Goal: Information Seeking & Learning: Learn about a topic

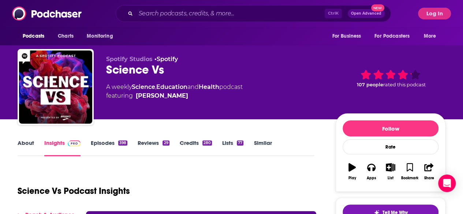
click at [378, 8] on span "New" at bounding box center [377, 7] width 13 height 7
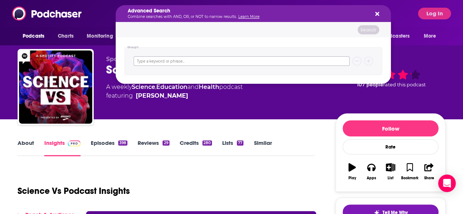
click at [144, 63] on input "Search podcasts, credits, & more..." at bounding box center [242, 61] width 216 height 10
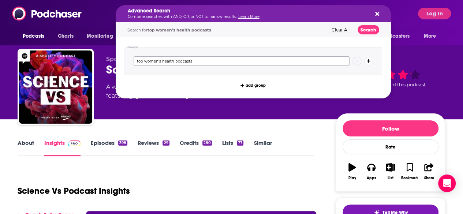
type input "top women's health podcasts"
click at [366, 29] on button "Search" at bounding box center [369, 29] width 22 height 9
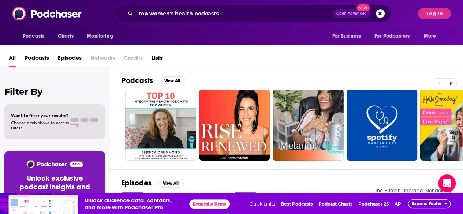
scroll to position [22, 0]
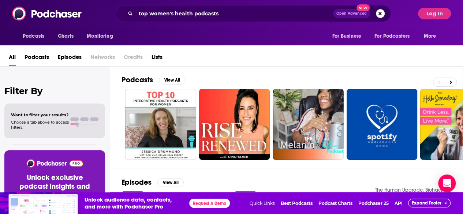
click at [39, 54] on span "Podcasts" at bounding box center [37, 58] width 25 height 15
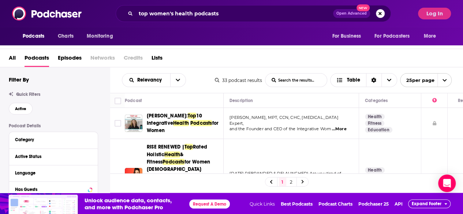
scroll to position [22, 0]
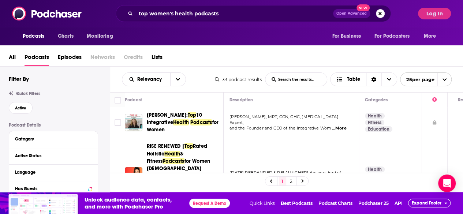
click at [303, 180] on icon at bounding box center [302, 181] width 2 height 4
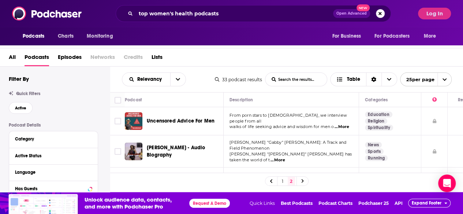
click at [285, 179] on link "1" at bounding box center [282, 181] width 7 height 9
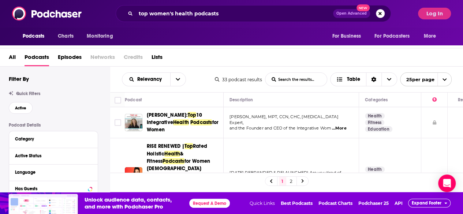
click at [116, 150] on td at bounding box center [117, 175] width 15 height 75
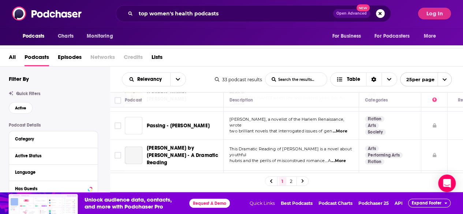
scroll to position [697, 0]
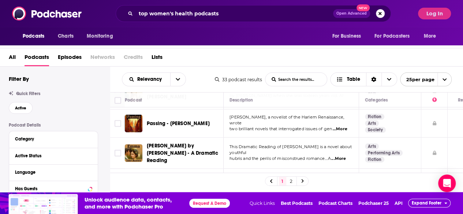
click at [295, 180] on link "2" at bounding box center [291, 181] width 7 height 9
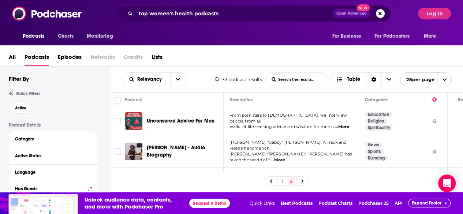
click at [113, 111] on td at bounding box center [117, 121] width 15 height 28
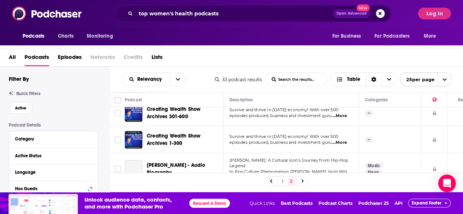
scroll to position [168, 0]
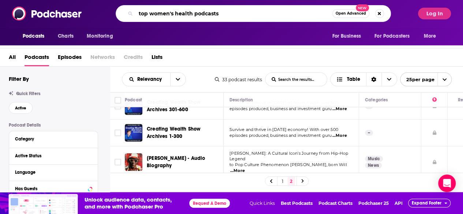
click at [174, 11] on input "top women's health podcasts" at bounding box center [234, 14] width 197 height 12
type input "top ranked health podcasts"
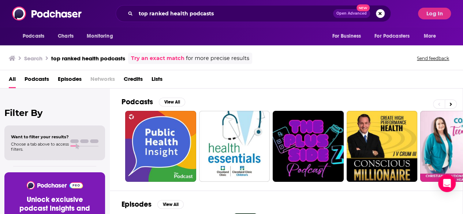
click at [38, 77] on span "Podcasts" at bounding box center [37, 80] width 25 height 15
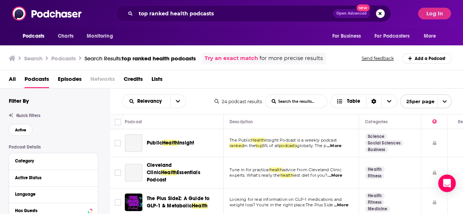
click at [206, 80] on div "All Podcasts Episodes Networks Credits Lists" at bounding box center [233, 80] width 449 height 15
click at [158, 117] on div "Podcast" at bounding box center [171, 121] width 93 height 9
click at [113, 152] on td at bounding box center [117, 143] width 15 height 28
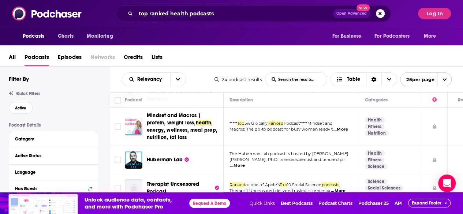
scroll to position [204, 0]
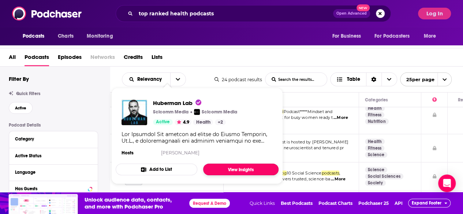
click at [228, 167] on link "View Insights" at bounding box center [240, 170] width 75 height 12
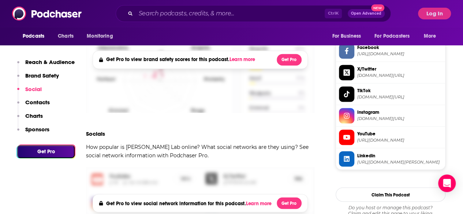
scroll to position [630, 0]
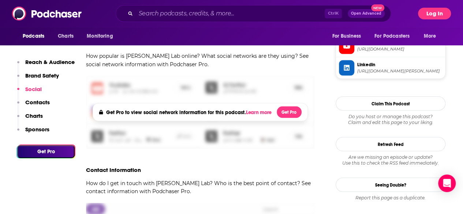
click at [432, 8] on button "Log In" at bounding box center [434, 14] width 33 height 12
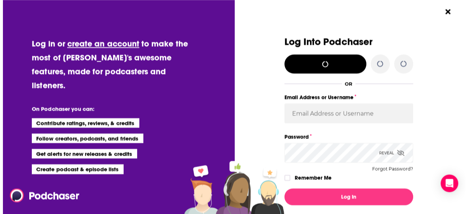
scroll to position [0, 0]
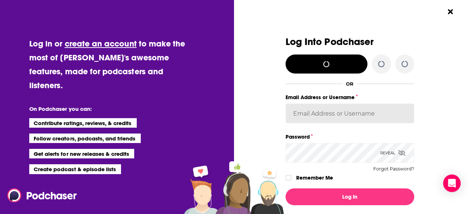
type input "mmullin"
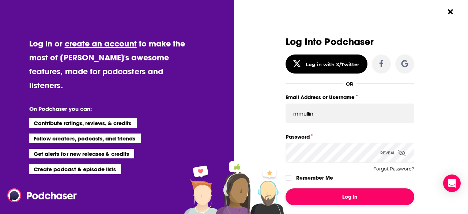
click at [341, 195] on button "Log In" at bounding box center [350, 196] width 129 height 17
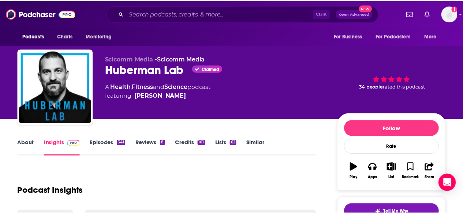
scroll to position [630, 0]
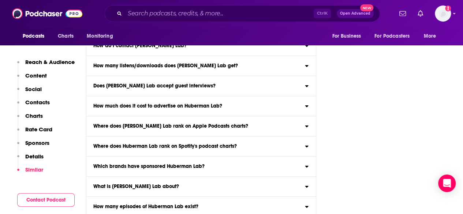
scroll to position [4076, 0]
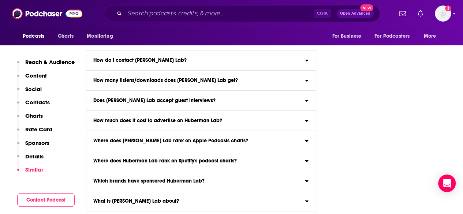
click at [351, 13] on span "Open Advanced" at bounding box center [355, 14] width 30 height 4
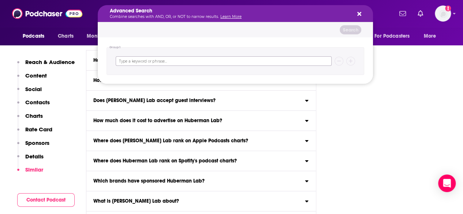
click at [137, 60] on input "Search podcasts, credits, & more..." at bounding box center [224, 61] width 216 height 10
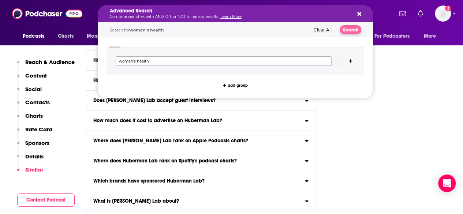
type input "women's health"
click at [345, 30] on button "Search" at bounding box center [351, 29] width 22 height 9
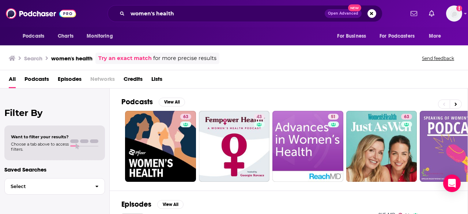
click at [34, 78] on span "Podcasts" at bounding box center [37, 80] width 25 height 15
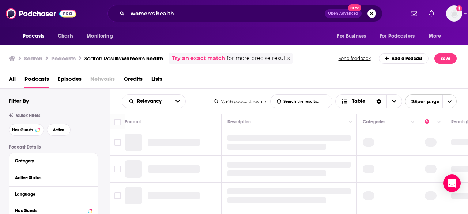
click at [187, 73] on div "All Podcasts Episodes Networks Credits Lists" at bounding box center [234, 79] width 469 height 18
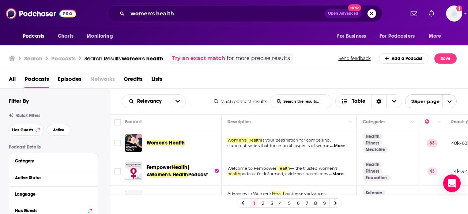
click at [112, 133] on td at bounding box center [117, 143] width 15 height 28
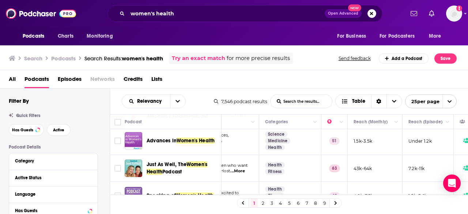
scroll to position [59, 105]
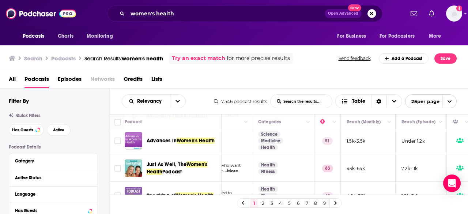
click at [117, 156] on td at bounding box center [117, 168] width 15 height 27
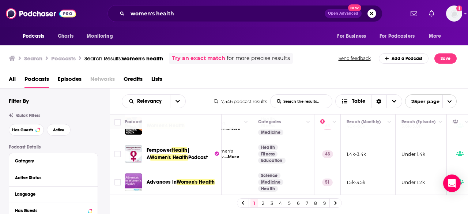
scroll to position [0, 105]
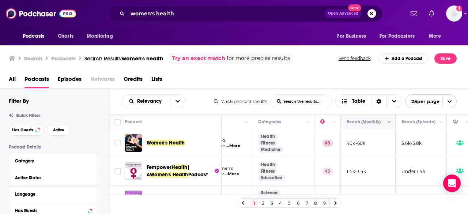
click at [388, 122] on icon "Column Actions" at bounding box center [390, 122] width 4 height 4
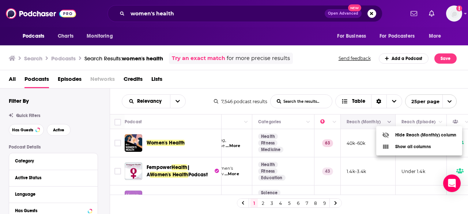
click at [388, 122] on div at bounding box center [234, 107] width 468 height 214
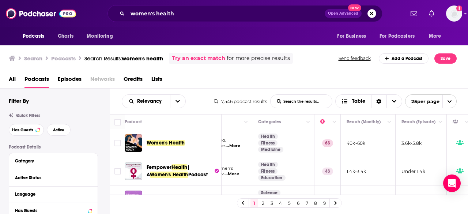
click at [118, 154] on td at bounding box center [117, 143] width 15 height 28
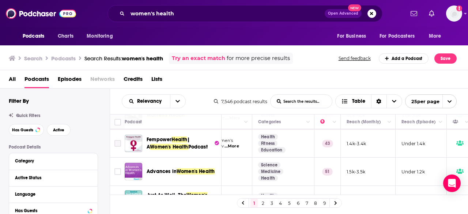
click at [118, 154] on td at bounding box center [117, 144] width 15 height 28
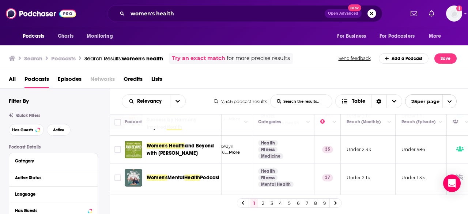
scroll to position [688, 105]
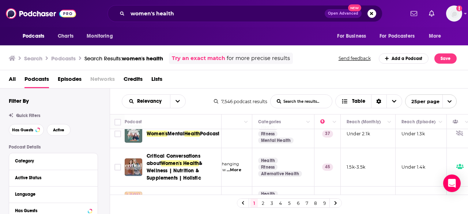
click at [261, 202] on link "2" at bounding box center [262, 203] width 7 height 9
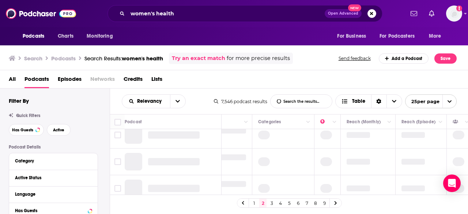
scroll to position [0, 105]
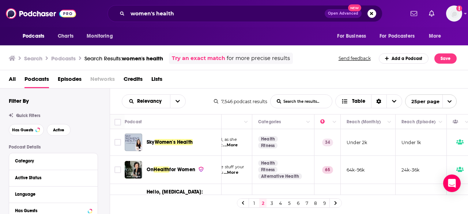
click at [114, 132] on td at bounding box center [117, 142] width 15 height 27
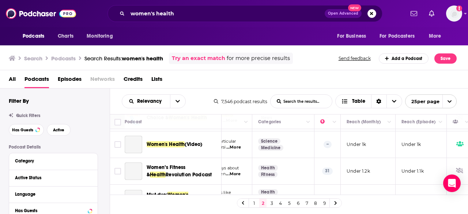
scroll to position [695, 105]
